Goal: Task Accomplishment & Management: Complete application form

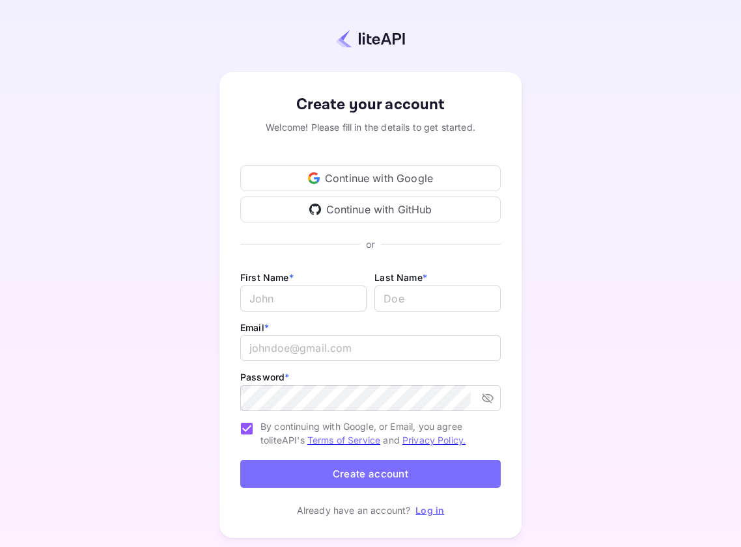
click at [369, 176] on div "Continue with Google" at bounding box center [370, 178] width 260 height 26
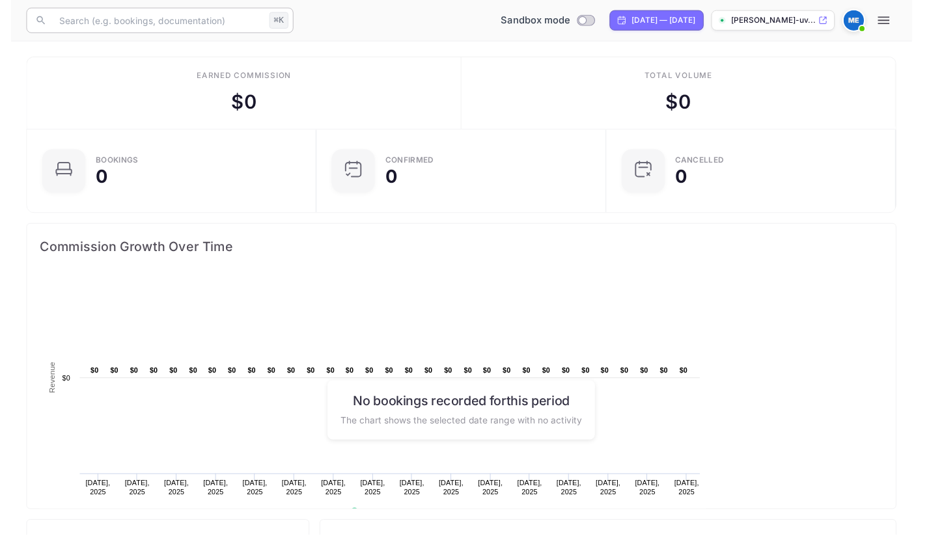
scroll to position [1, 1]
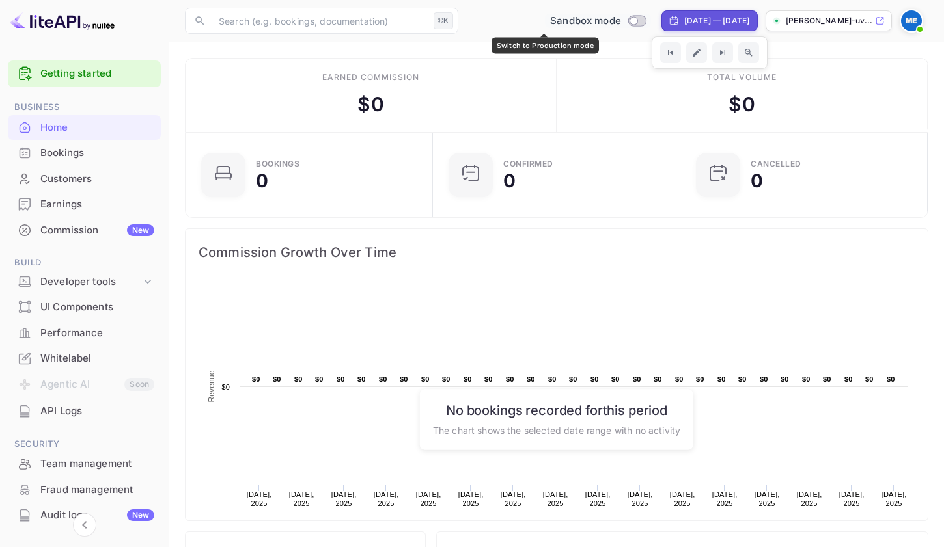
click at [621, 23] on input "Switch to Production mode" at bounding box center [634, 20] width 26 height 8
checkbox input "false"
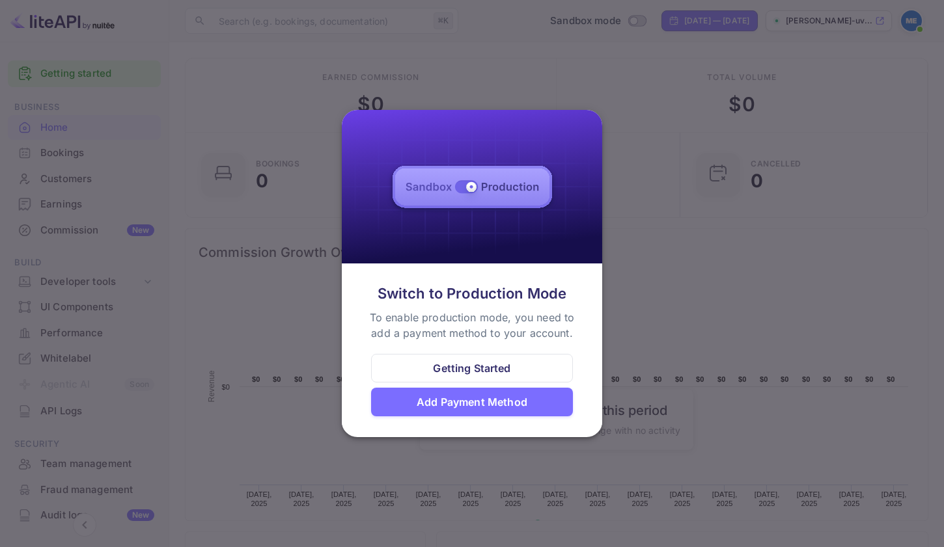
click at [541, 410] on div "Add Payment Method" at bounding box center [472, 402] width 202 height 29
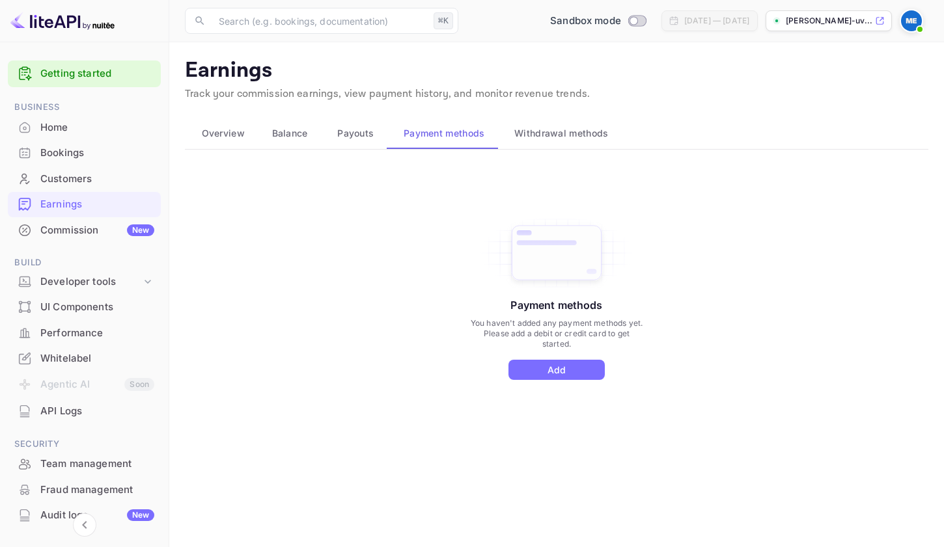
scroll to position [105, 0]
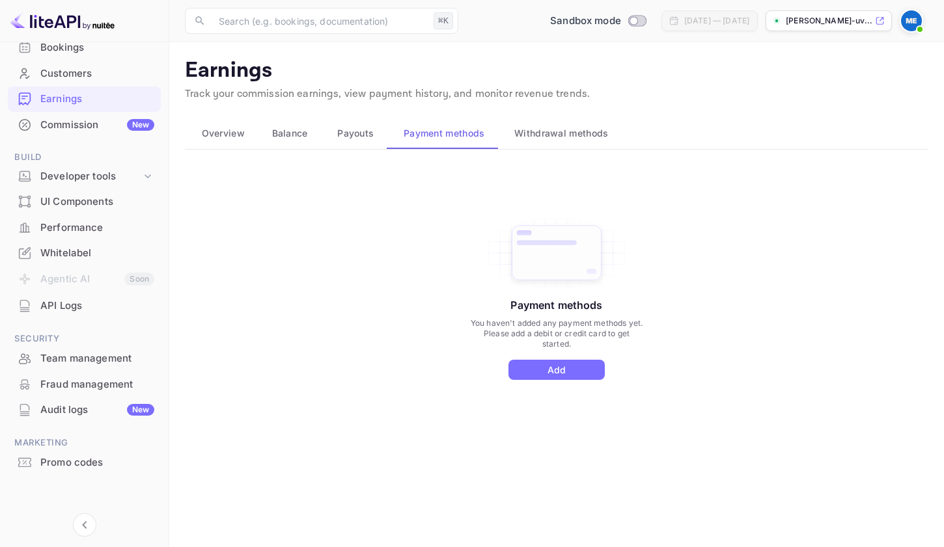
click at [281, 220] on div "Payment methods You haven't added any payment methods yet. Please add a debit o…" at bounding box center [556, 311] width 743 height 293
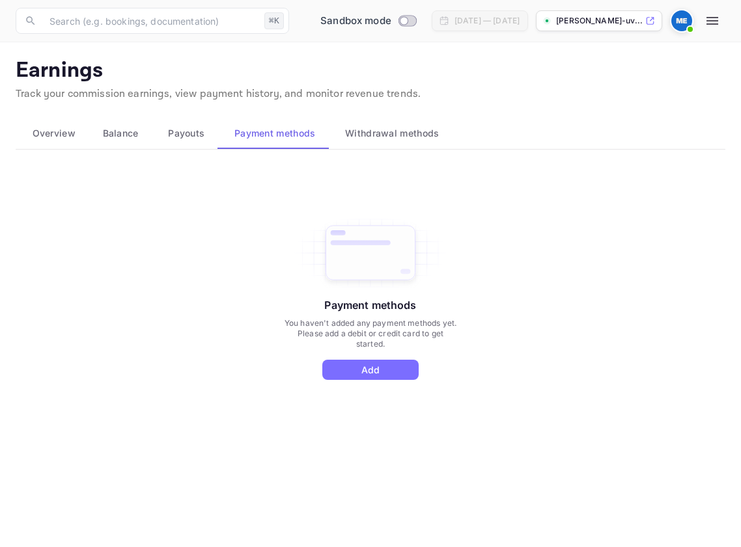
click at [57, 134] on span "Overview" at bounding box center [54, 134] width 43 height 16
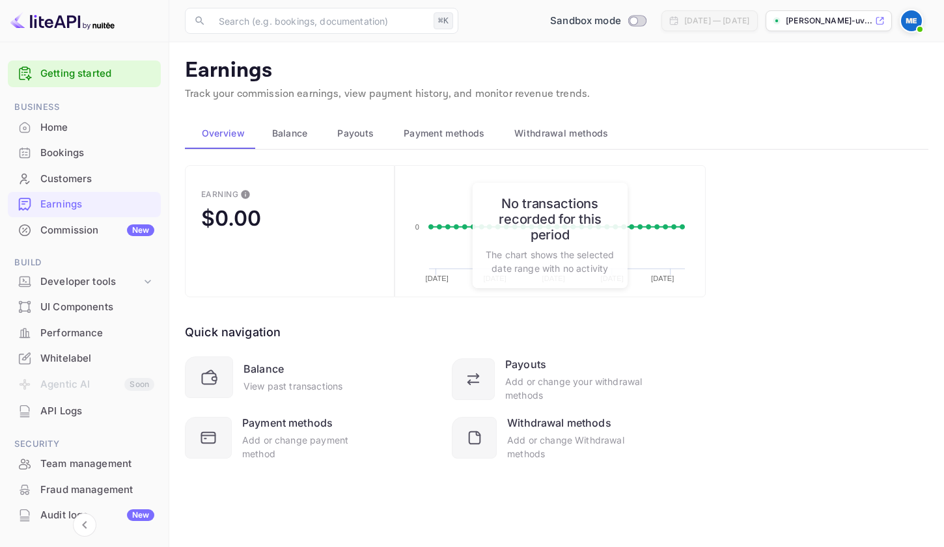
scroll to position [39, 0]
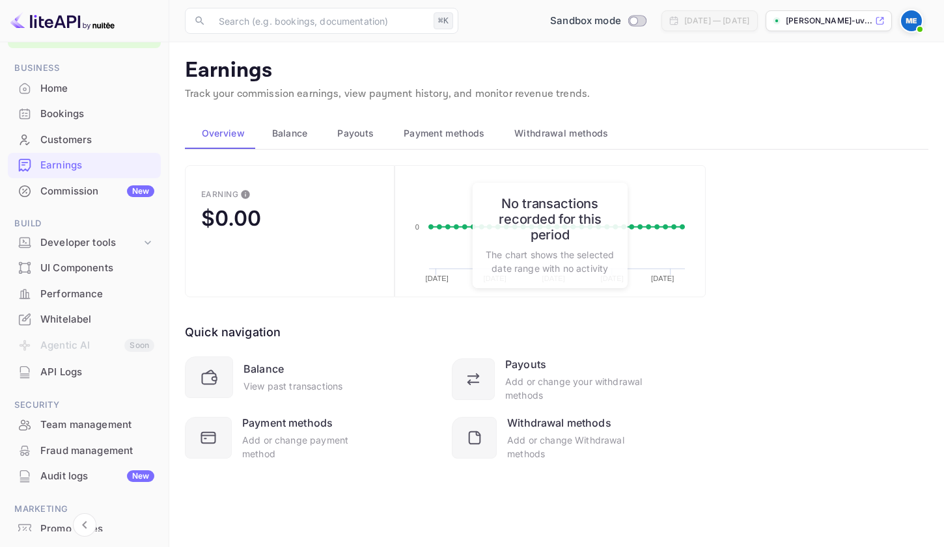
click at [76, 185] on div "Commission New" at bounding box center [97, 191] width 114 height 15
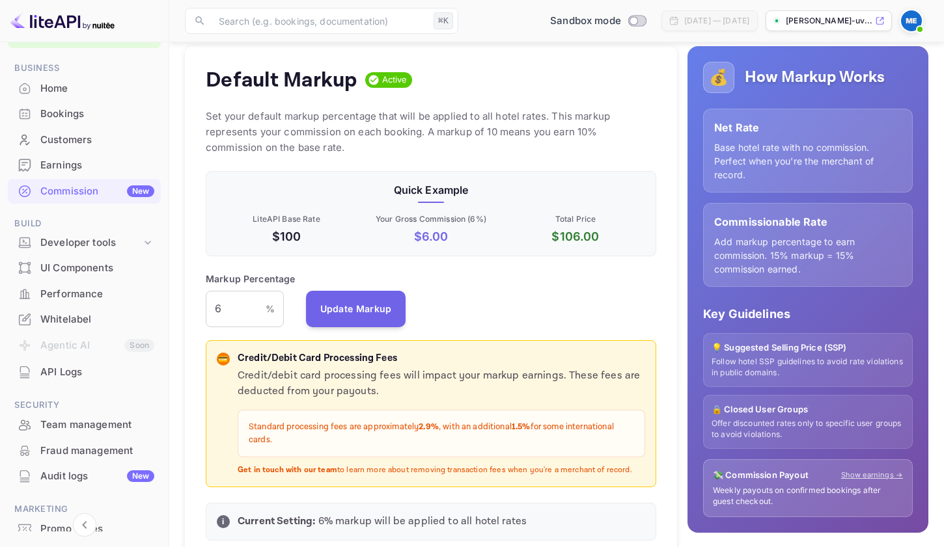
scroll to position [132, 0]
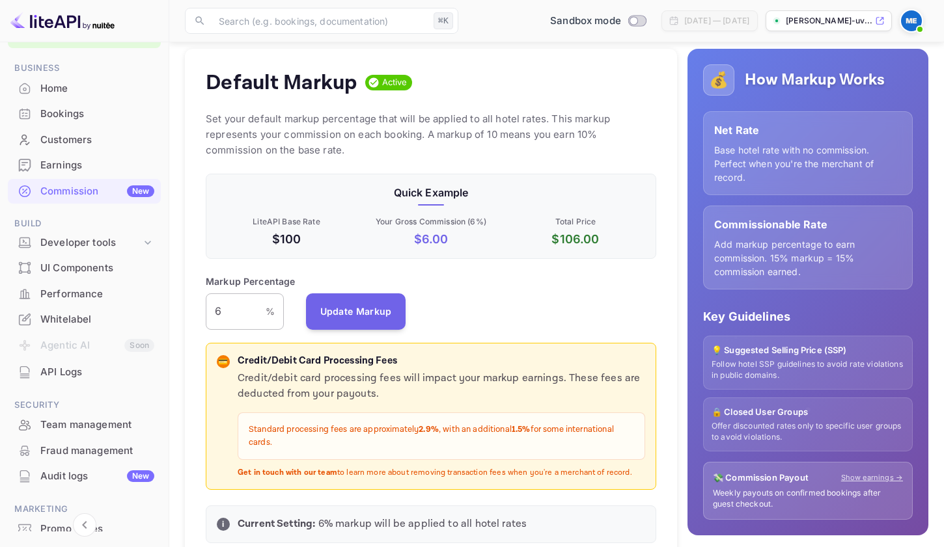
click at [253, 314] on input "6" at bounding box center [236, 312] width 60 height 36
type input "4"
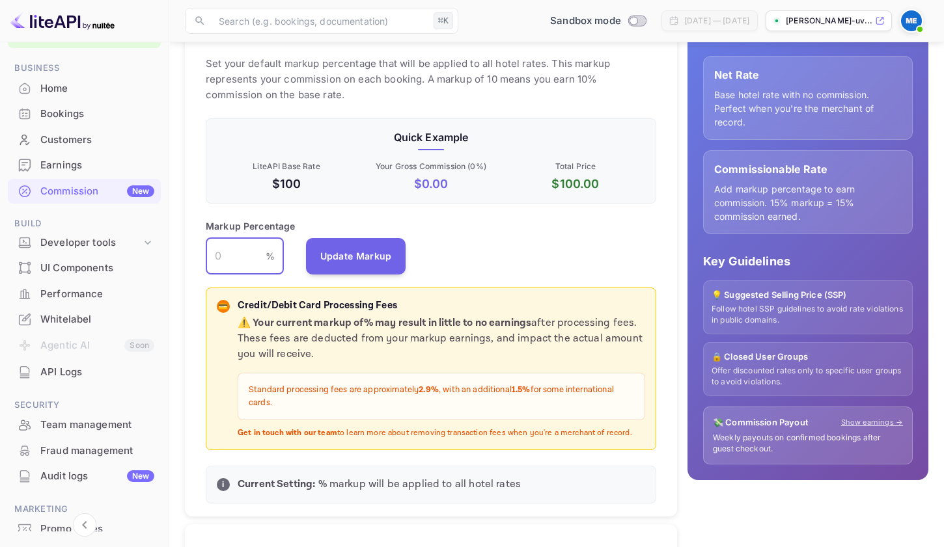
scroll to position [188, 0]
type input "4"
type input "5"
type input "6"
type input "7"
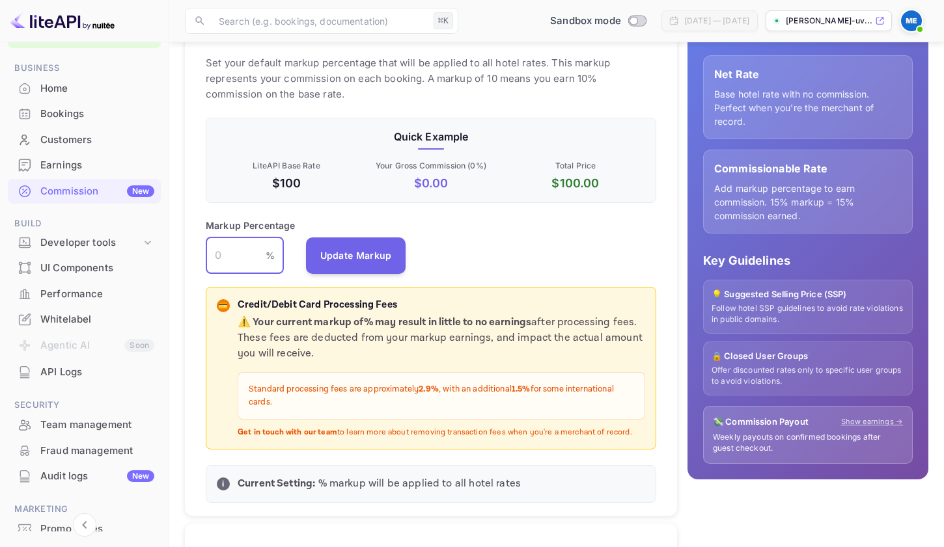
type input "8"
type input "1"
type input "2"
type input "3"
type input "4"
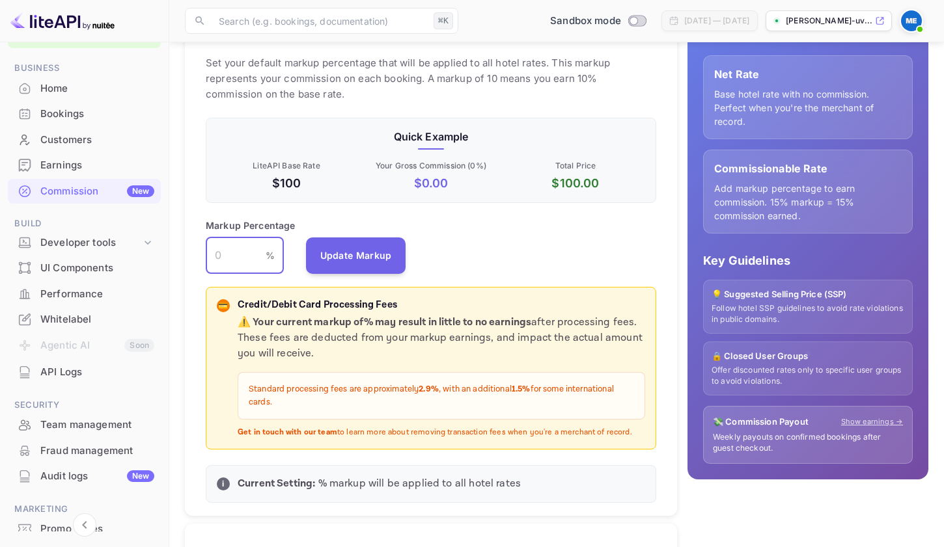
type input "5"
type input "4"
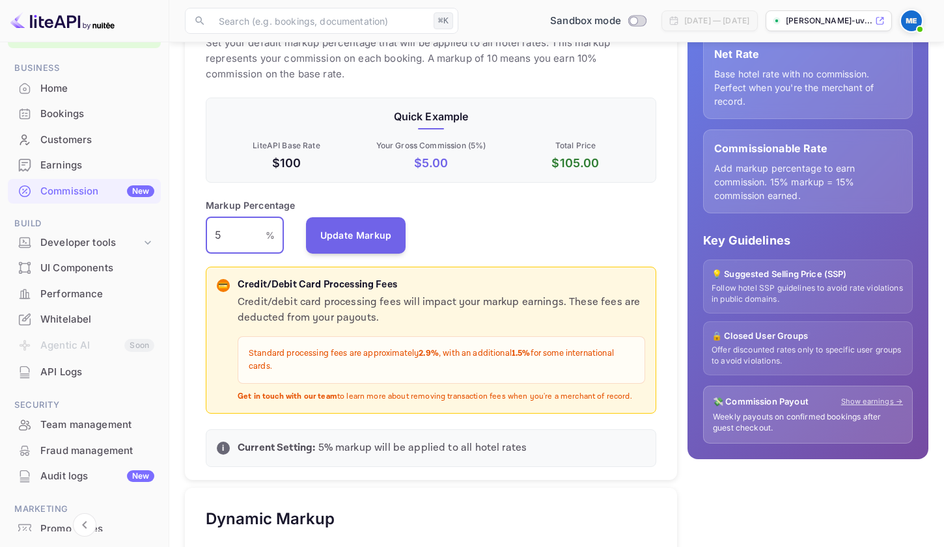
scroll to position [210, 0]
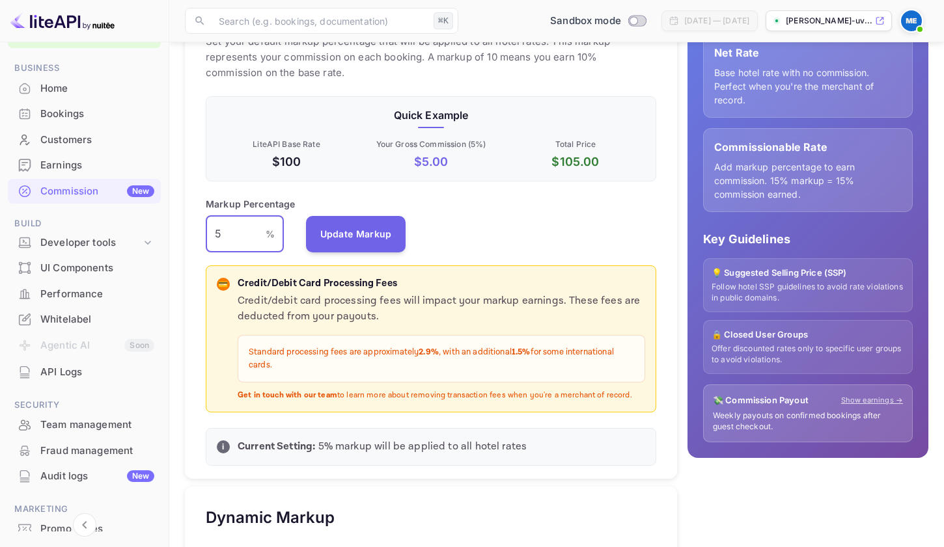
type input "5"
click at [427, 403] on div "💳 Credit/Debit Card Processing Fees Credit/debit card processing fees will impa…" at bounding box center [431, 339] width 450 height 147
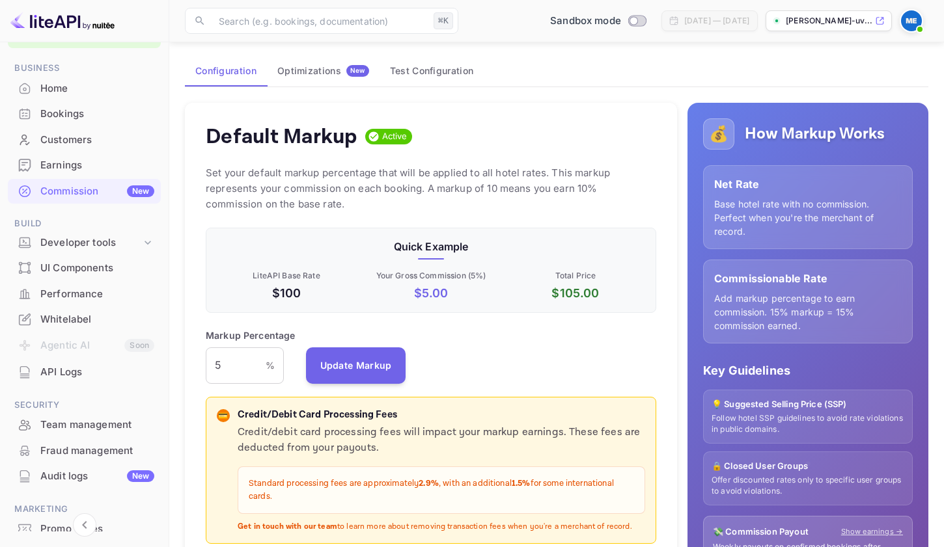
scroll to position [83, 0]
